Goal: Navigation & Orientation: Find specific page/section

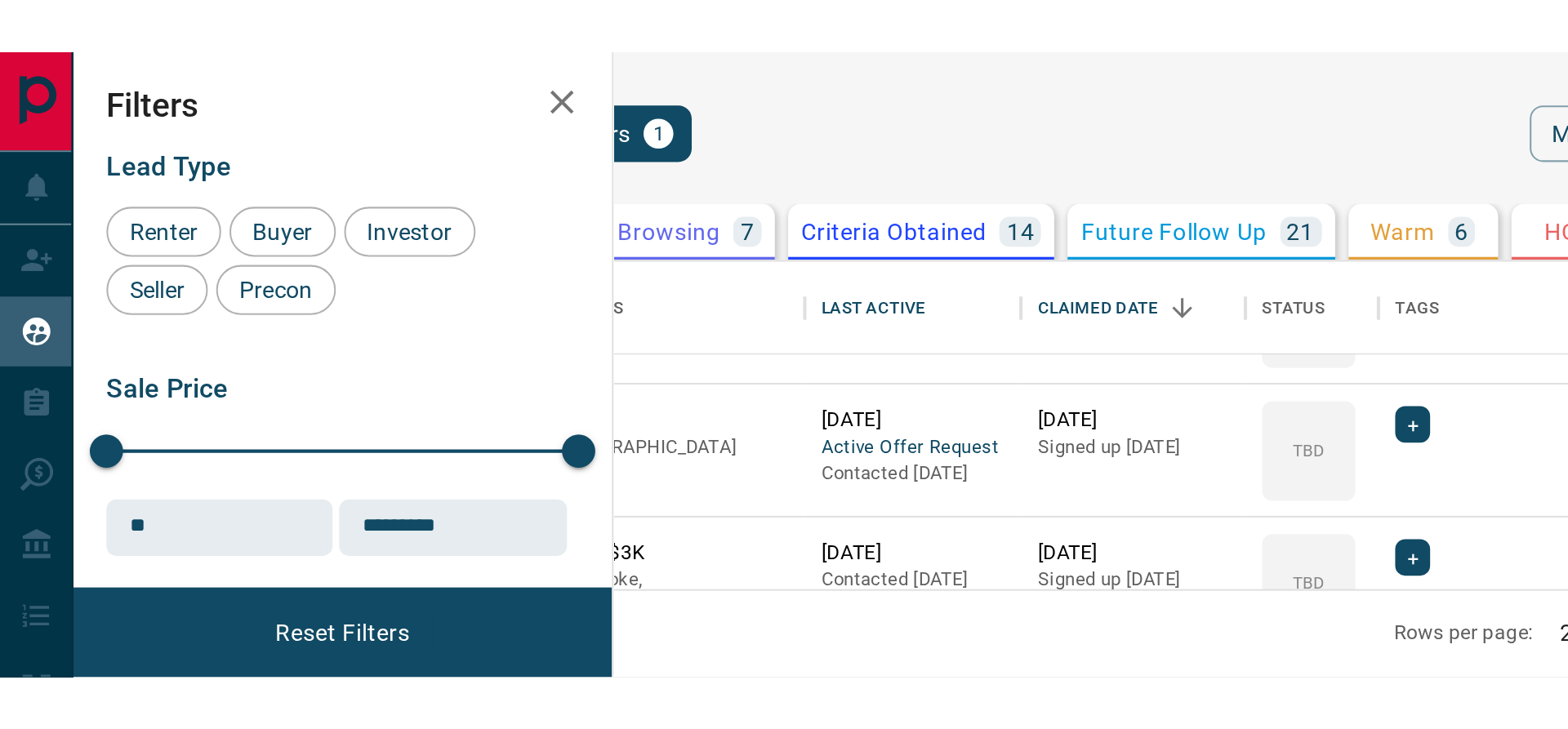
scroll to position [570, 1247]
